Goal: Task Accomplishment & Management: Manage account settings

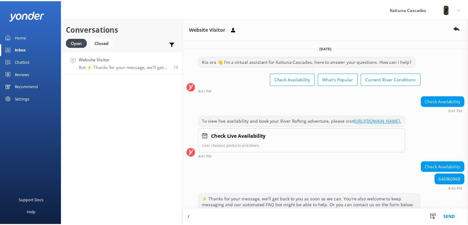
scroll to position [200, 0]
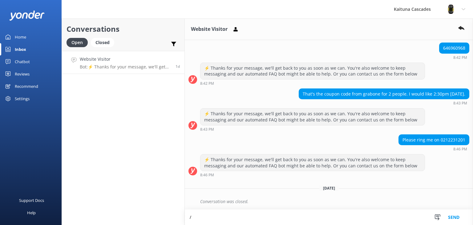
click at [19, 36] on div "Home" at bounding box center [20, 37] width 11 height 12
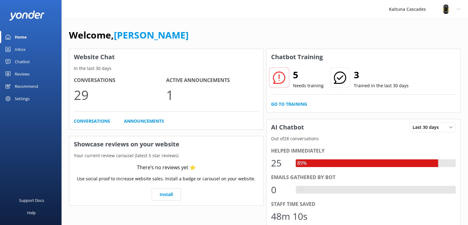
click at [22, 35] on div "Home" at bounding box center [21, 37] width 12 height 12
click at [285, 105] on link "Go to Training" at bounding box center [289, 104] width 36 height 7
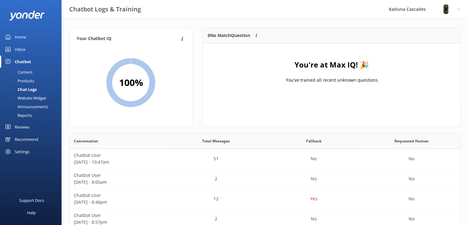
click at [15, 50] on div "Inbox" at bounding box center [20, 49] width 11 height 12
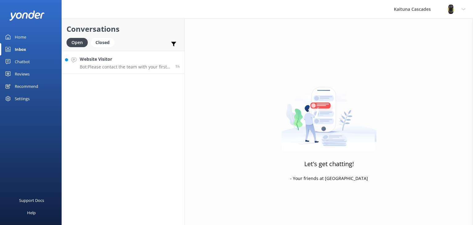
click at [96, 67] on p "Bot: Please contact the team with your first and last name, contact phone numbe…" at bounding box center [125, 67] width 91 height 6
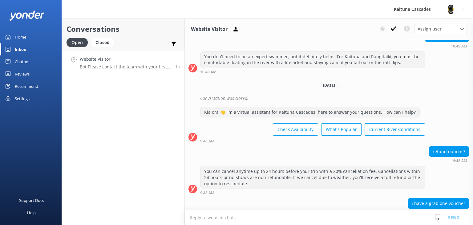
scroll to position [1046, 0]
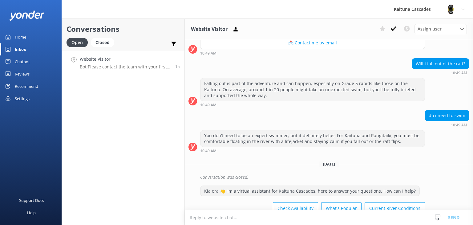
click at [21, 50] on div "Inbox" at bounding box center [20, 49] width 11 height 12
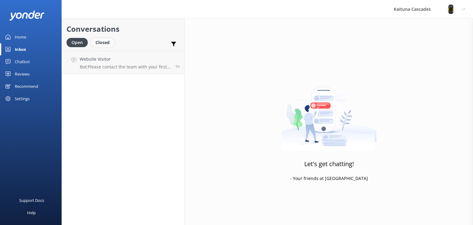
click at [105, 43] on div "Closed" at bounding box center [102, 42] width 23 height 9
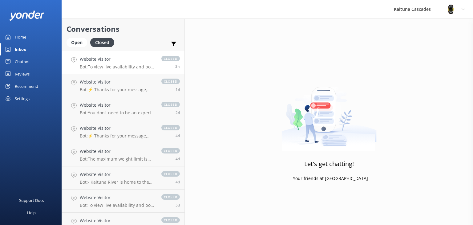
click at [110, 66] on p "Bot: To view live availability and book your River Rafting adventure, please vi…" at bounding box center [117, 67] width 75 height 6
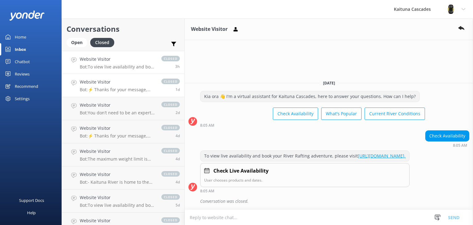
click at [109, 87] on p "Bot: ⚡ Thanks for your message, we'll get back to you as soon as we can. You're…" at bounding box center [117, 90] width 75 height 6
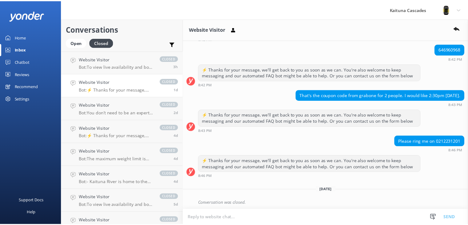
scroll to position [200, 0]
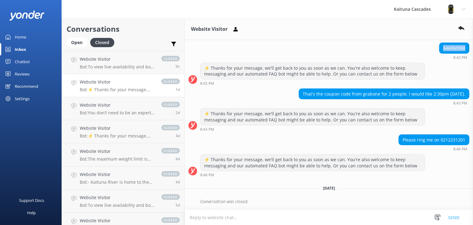
drag, startPoint x: 462, startPoint y: 47, endPoint x: 439, endPoint y: 49, distance: 23.4
click at [439, 49] on div "646960968" at bounding box center [454, 48] width 30 height 10
copy div "646960968"
click at [17, 37] on div "Home" at bounding box center [20, 37] width 11 height 12
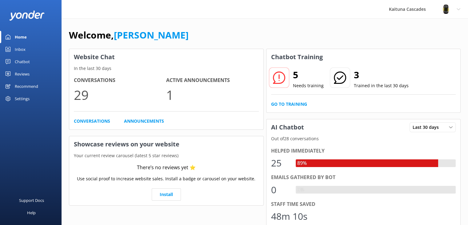
click at [282, 79] on icon at bounding box center [279, 77] width 12 height 12
click at [289, 104] on link "Go to Training" at bounding box center [289, 104] width 36 height 7
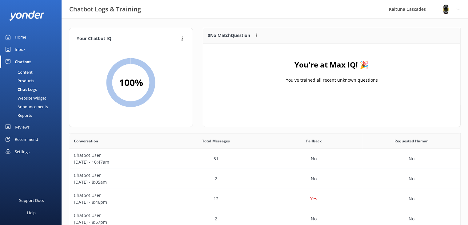
click at [20, 36] on div "Home" at bounding box center [20, 37] width 11 height 12
